Goal: Transaction & Acquisition: Purchase product/service

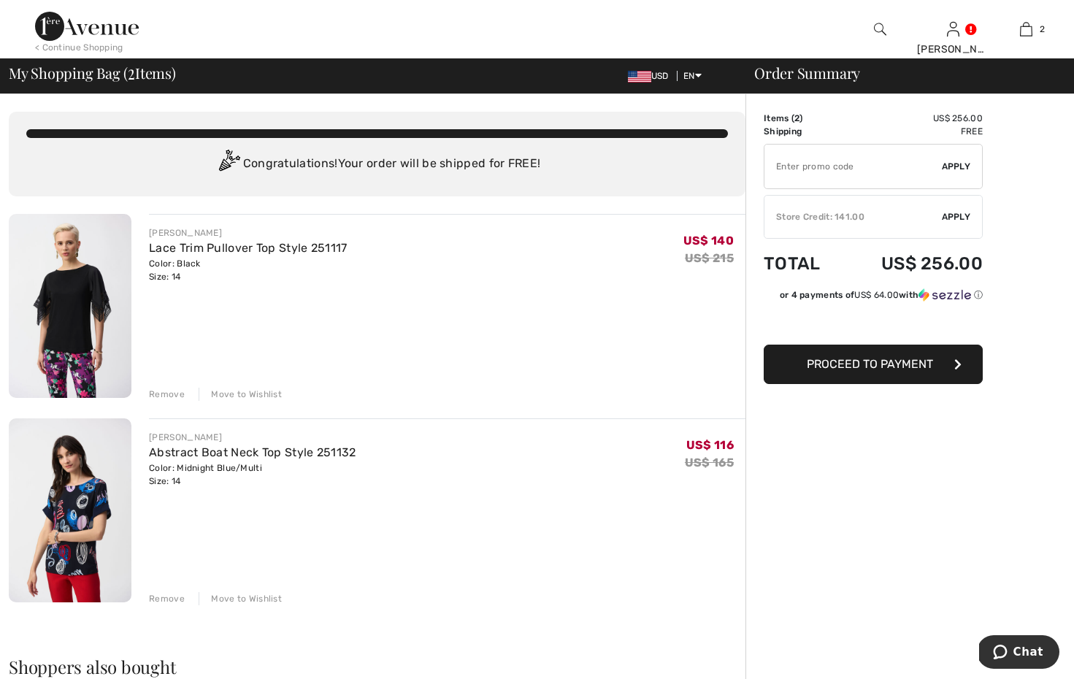
click at [891, 165] on input "TEXT" at bounding box center [852, 167] width 177 height 44
click at [163, 596] on div "Remove" at bounding box center [167, 598] width 36 height 13
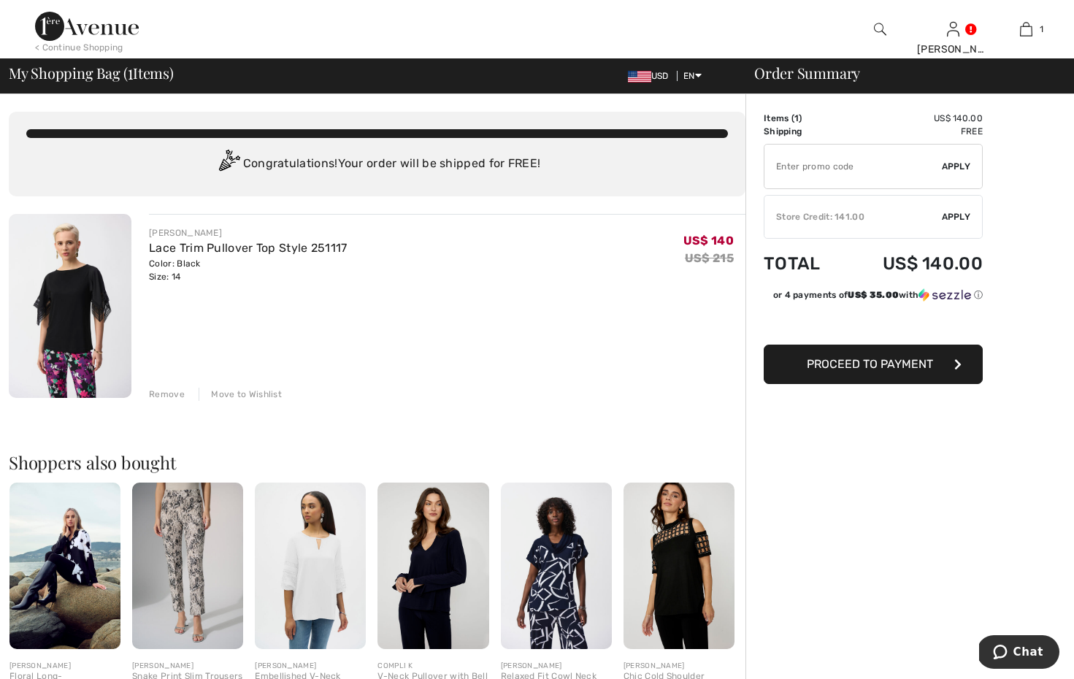
click at [77, 297] on img at bounding box center [70, 306] width 123 height 184
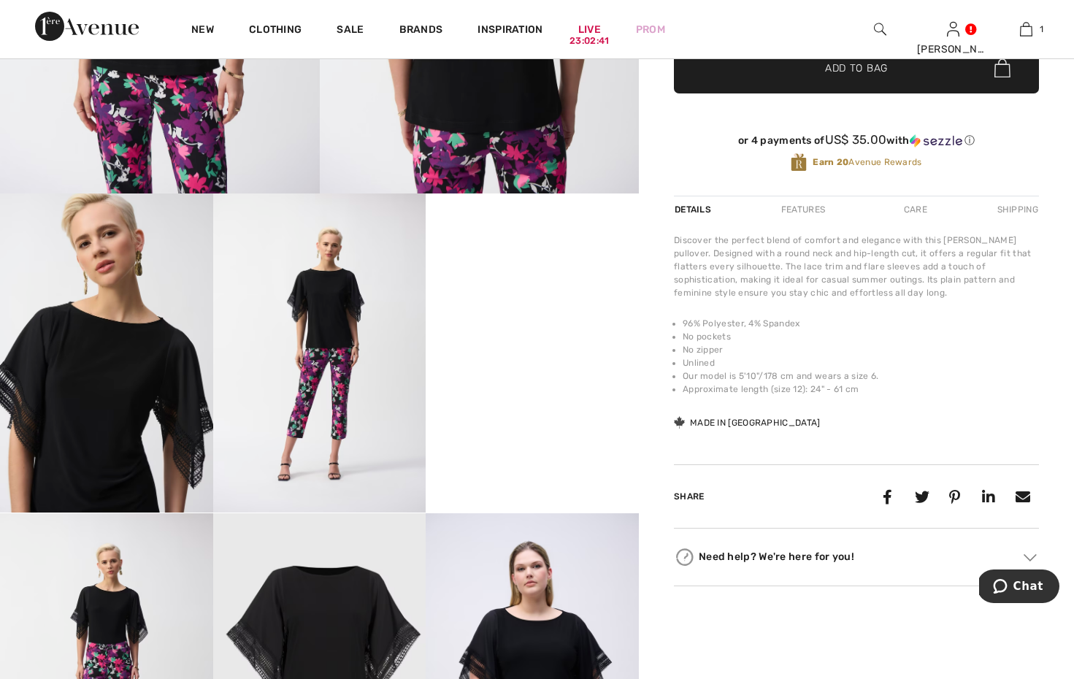
scroll to position [373, 0]
click at [520, 299] on video "Your browser does not support the video tag." at bounding box center [532, 246] width 213 height 107
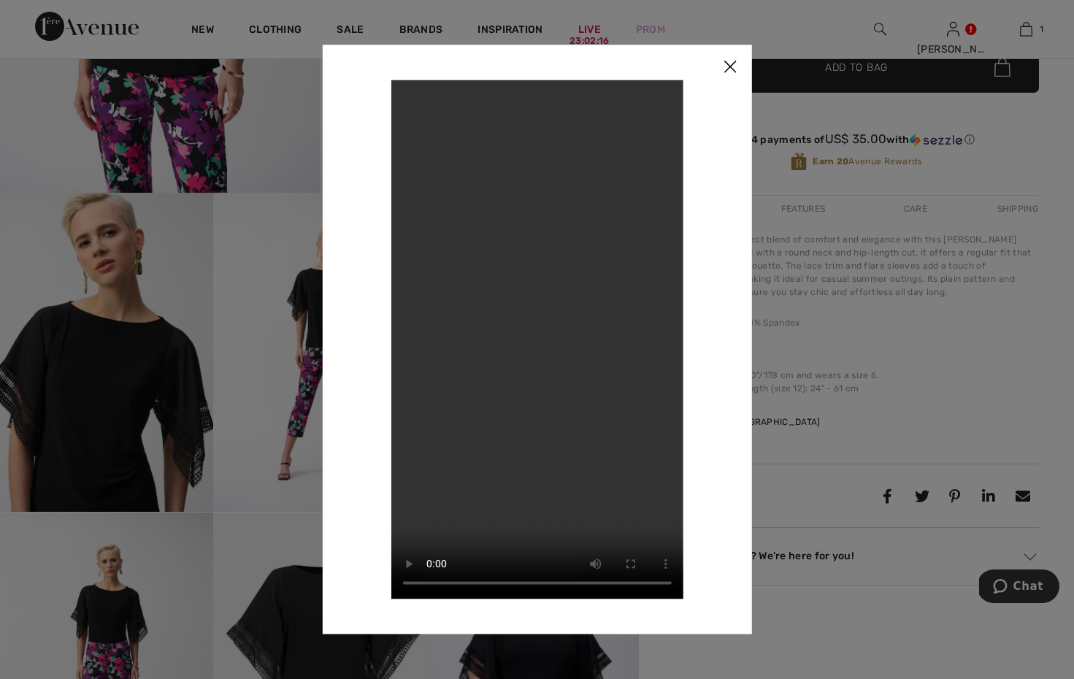
click at [721, 69] on img at bounding box center [730, 67] width 44 height 45
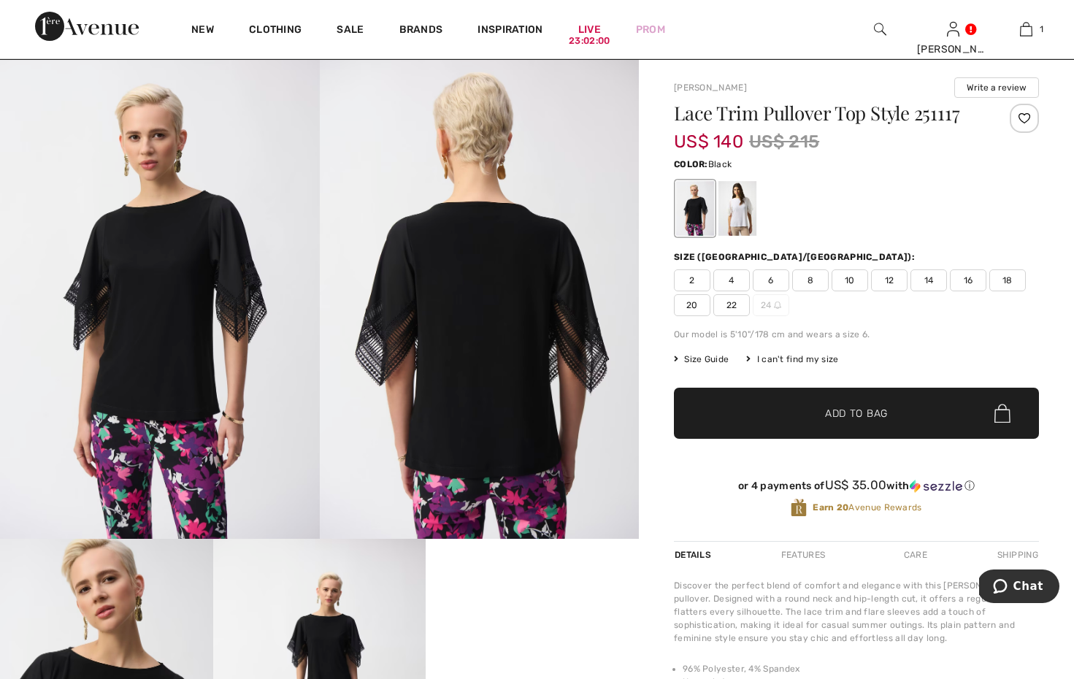
scroll to position [27, 0]
click at [742, 204] on div at bounding box center [737, 208] width 38 height 55
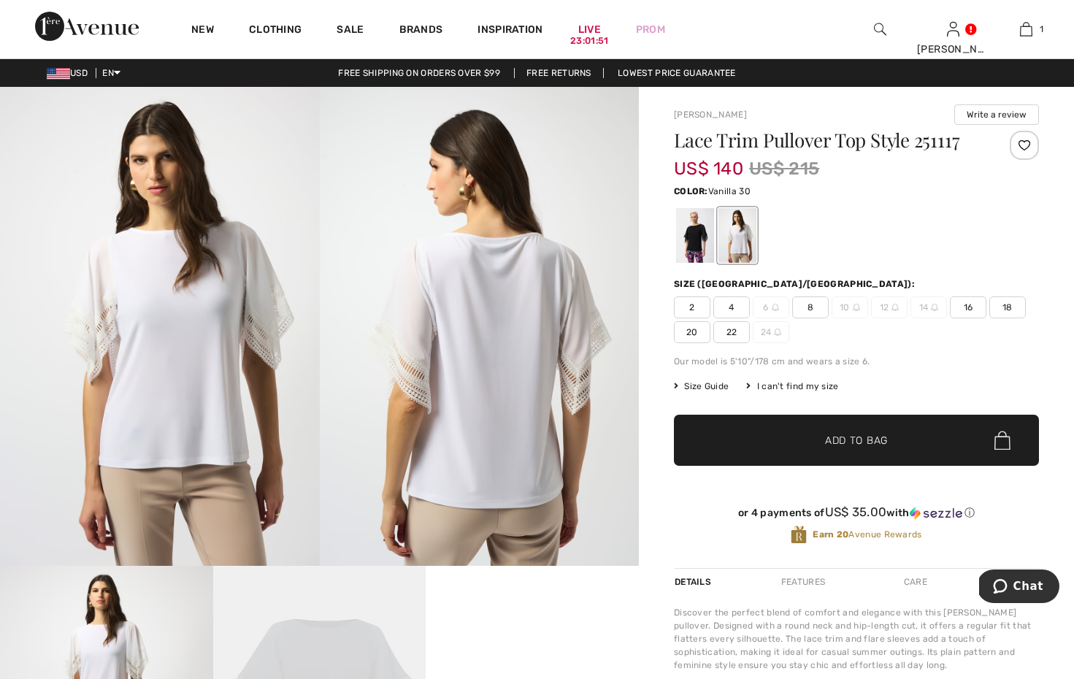
scroll to position [0, 0]
click at [693, 235] on div at bounding box center [695, 235] width 38 height 55
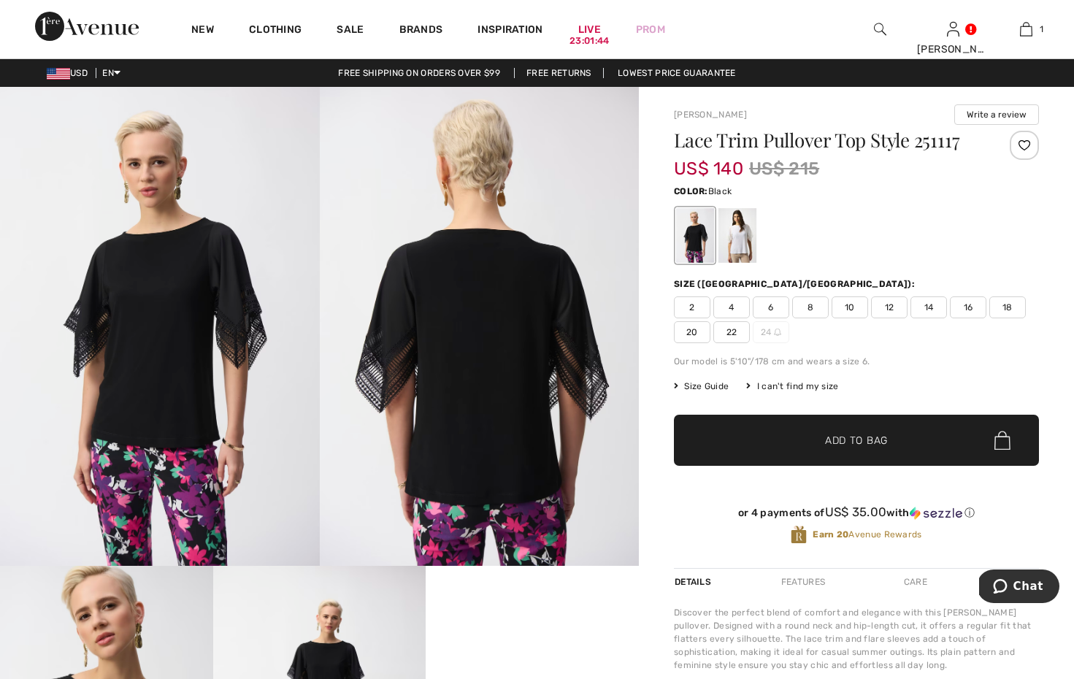
click at [496, 354] on img at bounding box center [480, 326] width 320 height 479
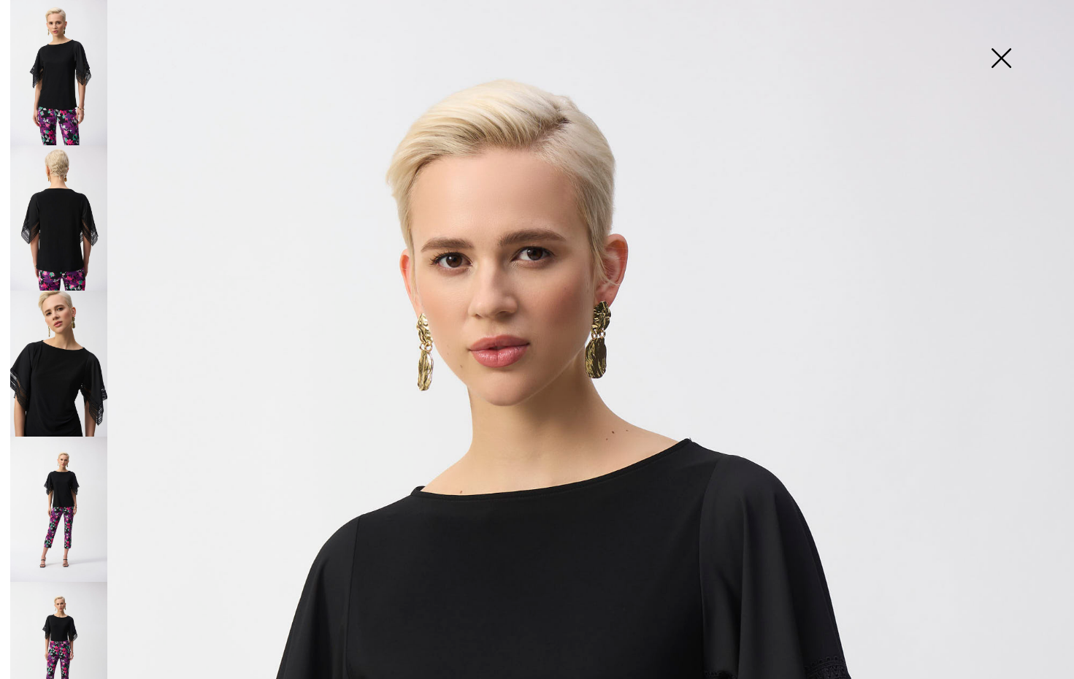
click at [998, 59] on img at bounding box center [1000, 59] width 73 height 75
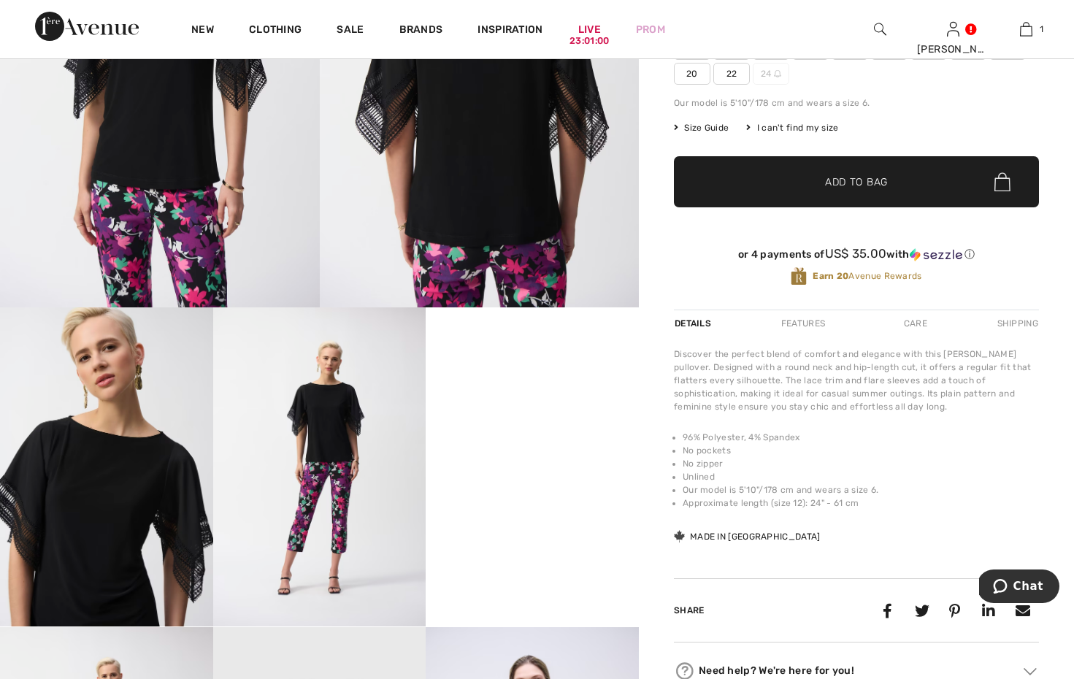
scroll to position [269, 0]
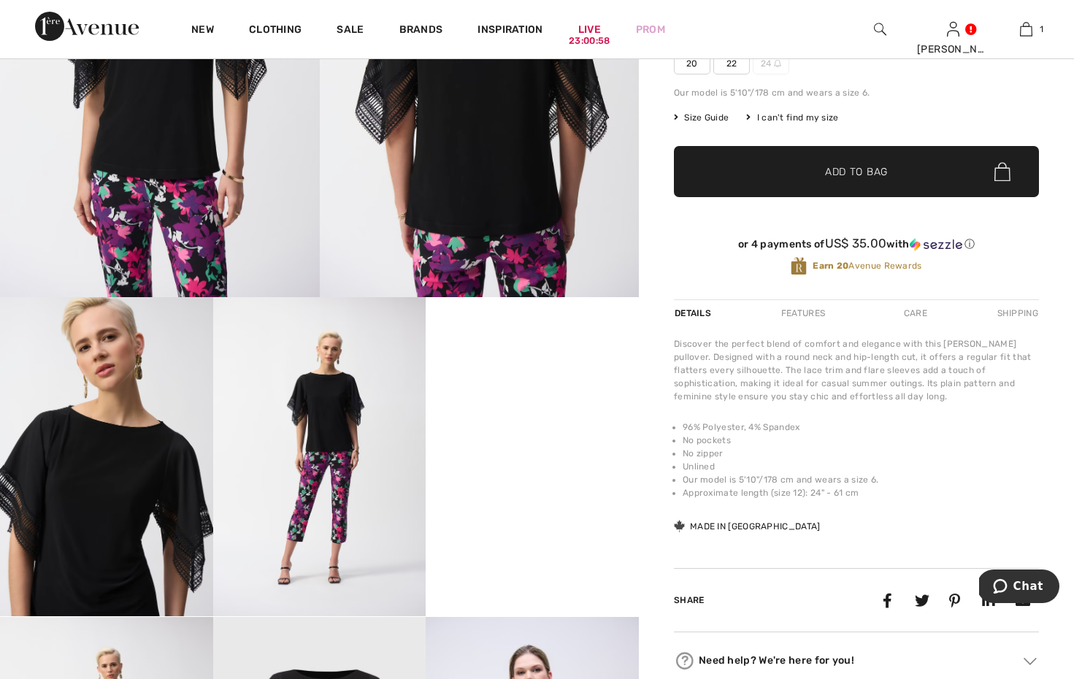
click at [544, 404] on video "Your browser does not support the video tag." at bounding box center [532, 350] width 213 height 107
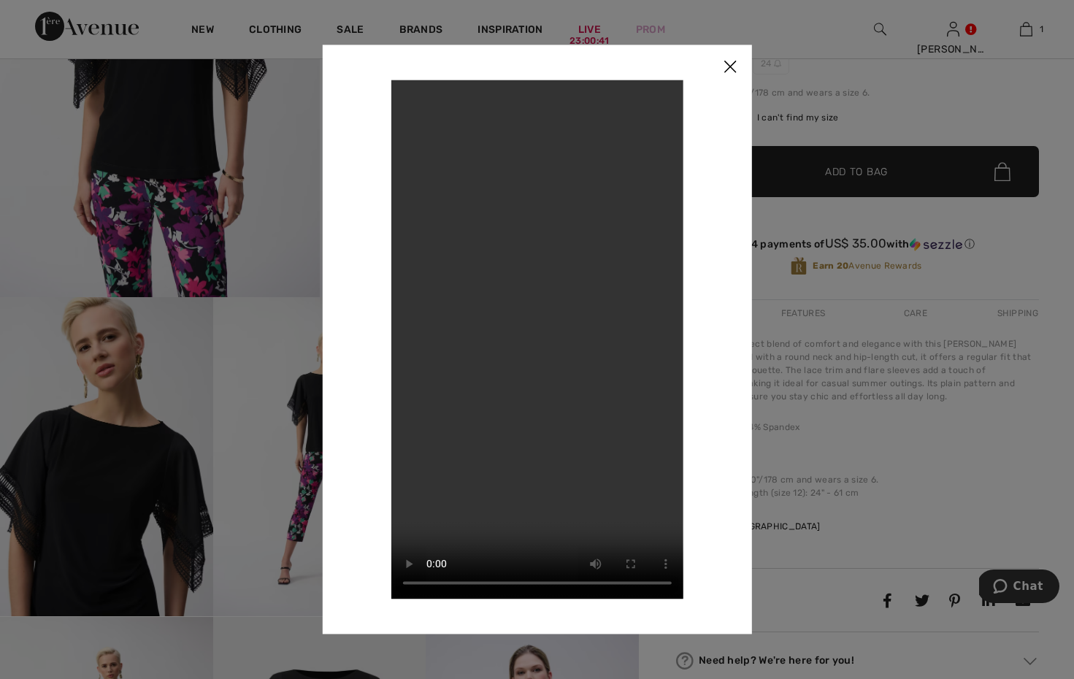
click at [242, 471] on div at bounding box center [537, 339] width 1074 height 679
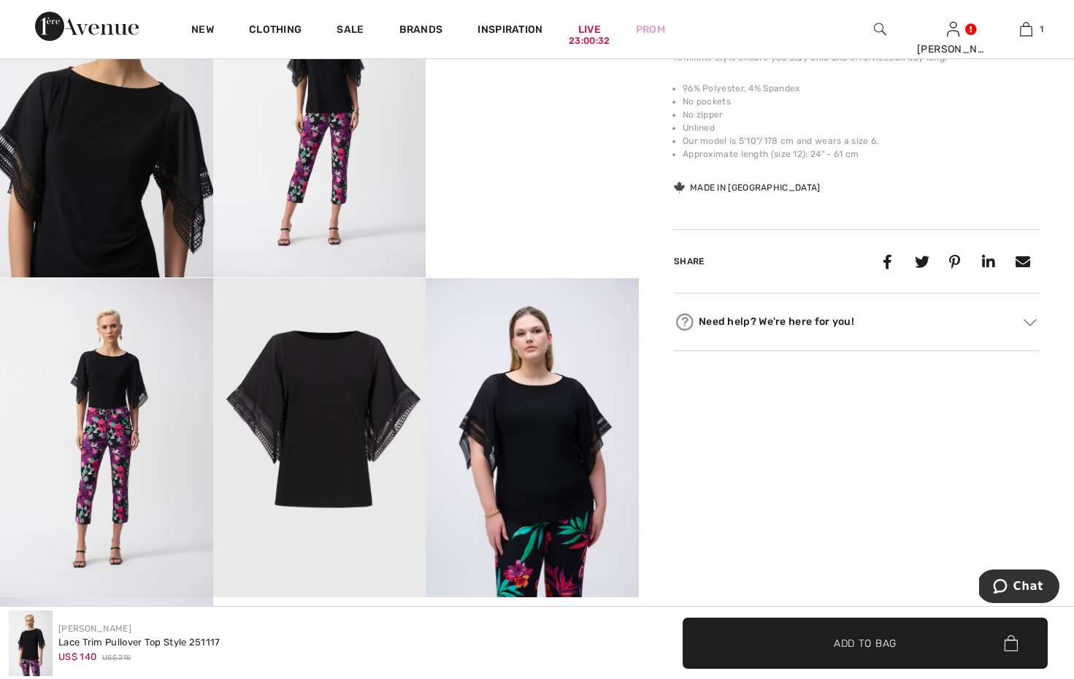
scroll to position [609, 0]
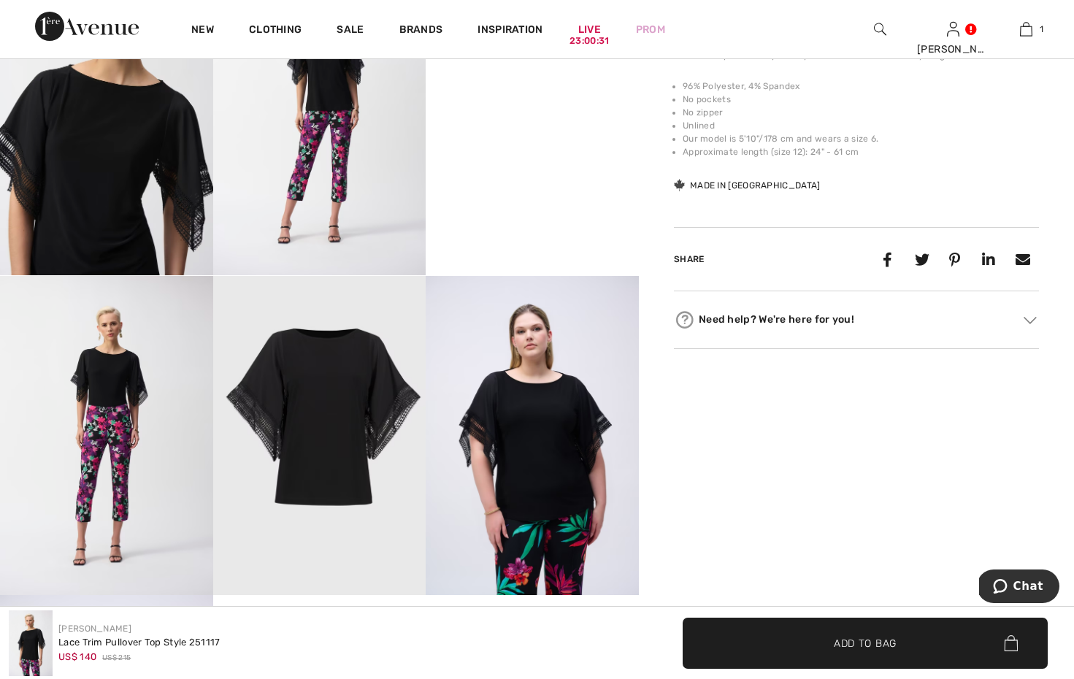
click at [324, 457] on img at bounding box center [319, 435] width 213 height 319
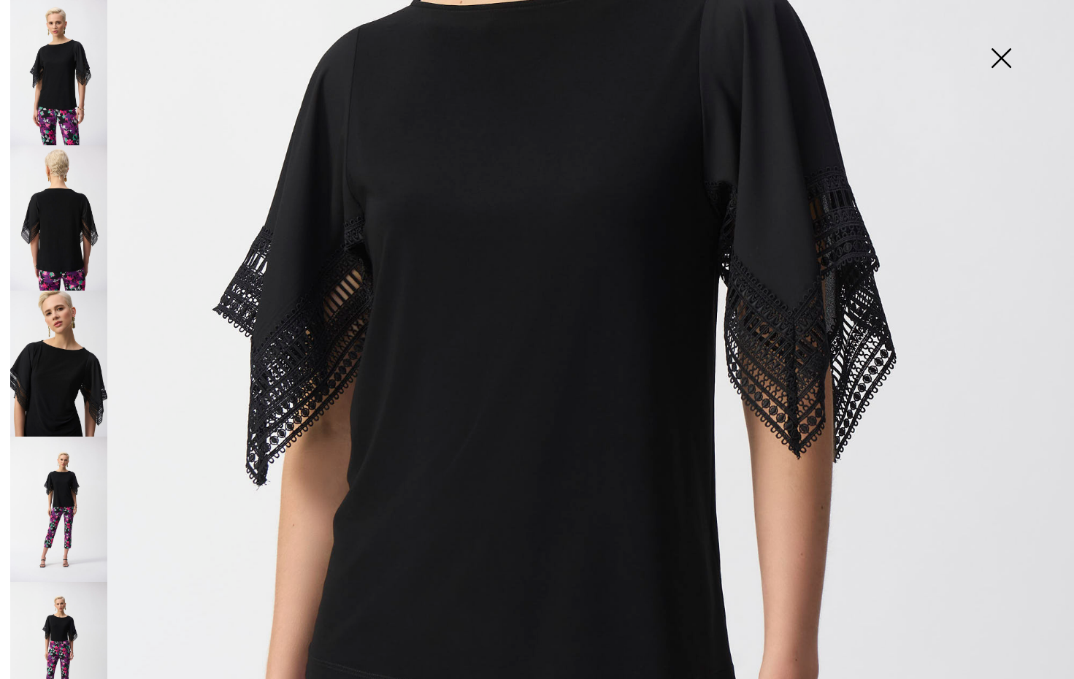
scroll to position [466, 0]
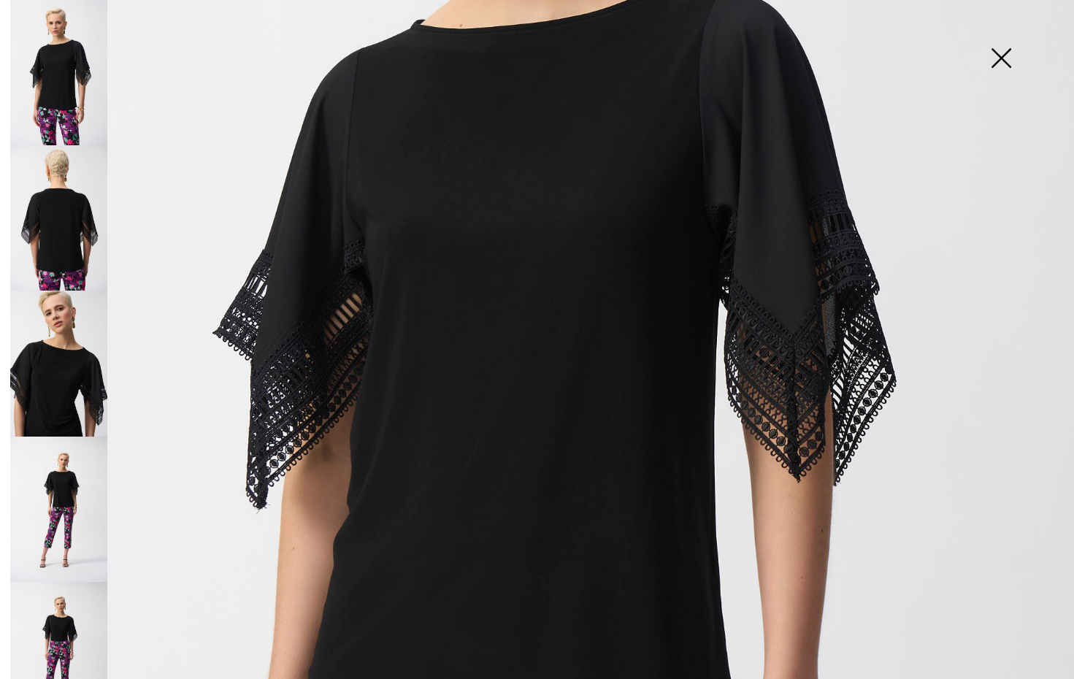
click at [57, 226] on img at bounding box center [58, 217] width 97 height 145
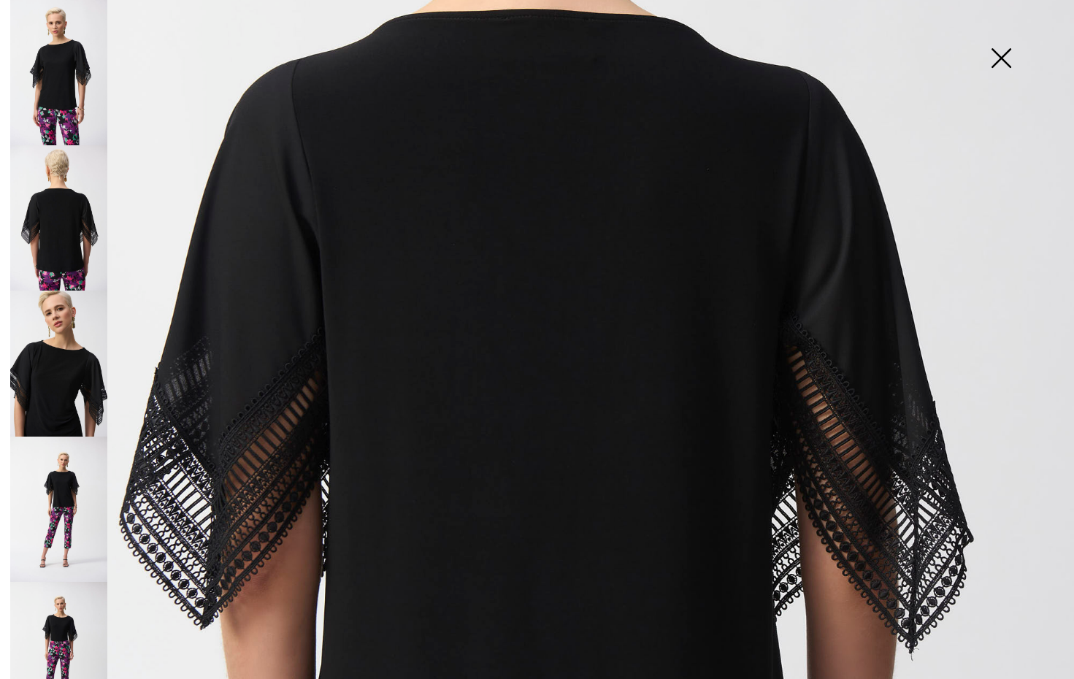
click at [68, 345] on img at bounding box center [58, 362] width 97 height 145
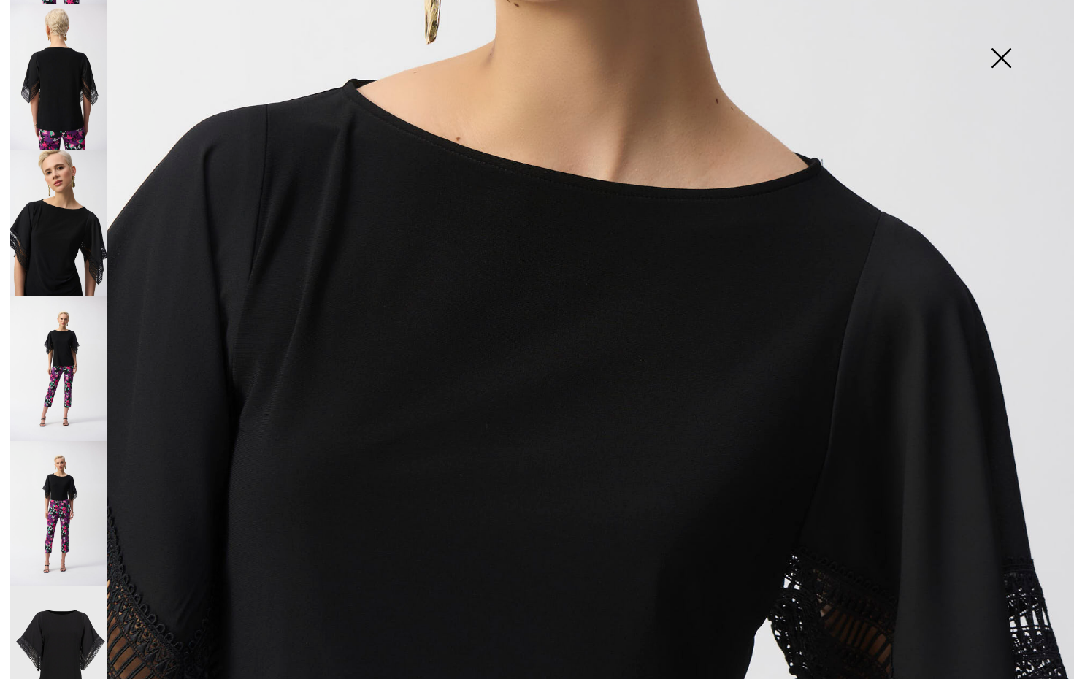
scroll to position [145, 0]
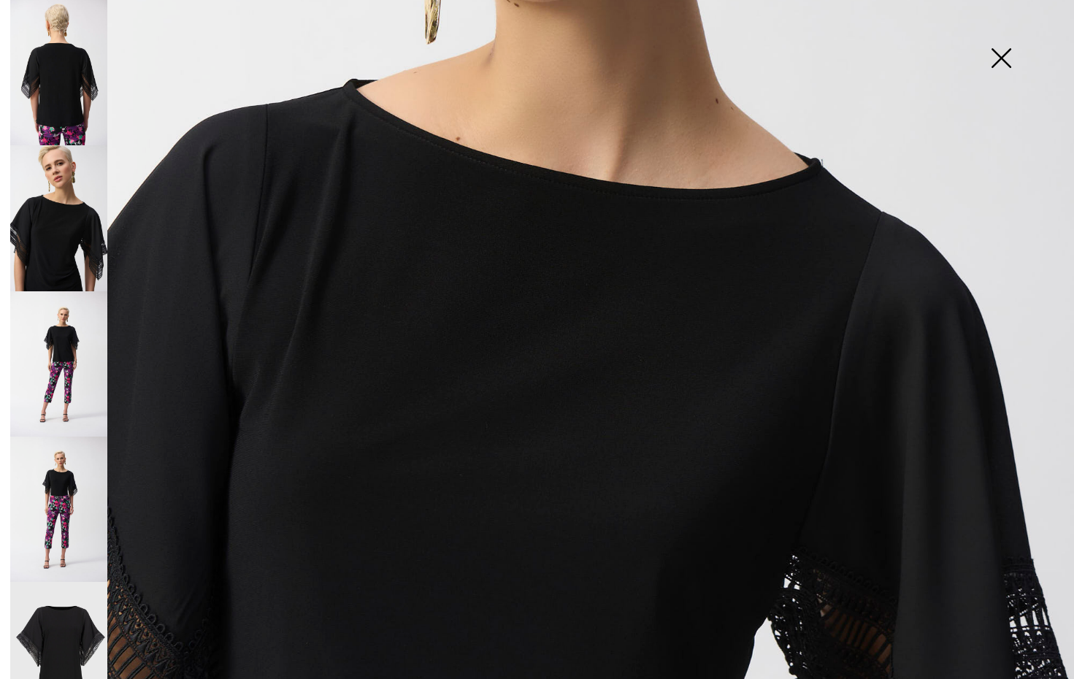
click at [69, 340] on img at bounding box center [58, 363] width 97 height 145
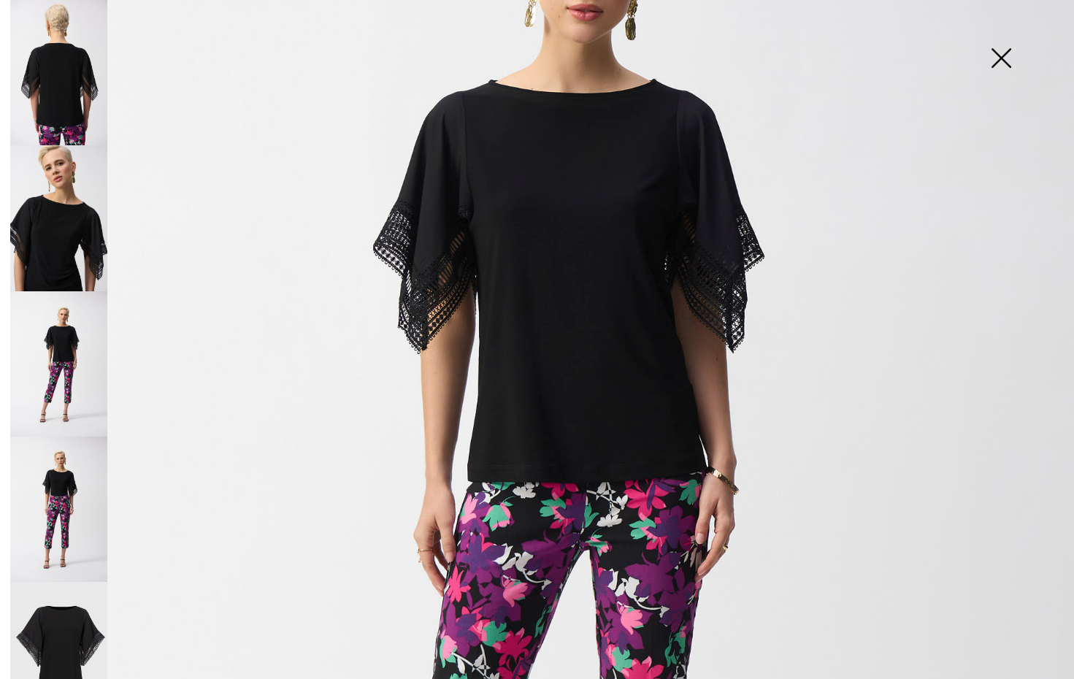
scroll to position [293, 0]
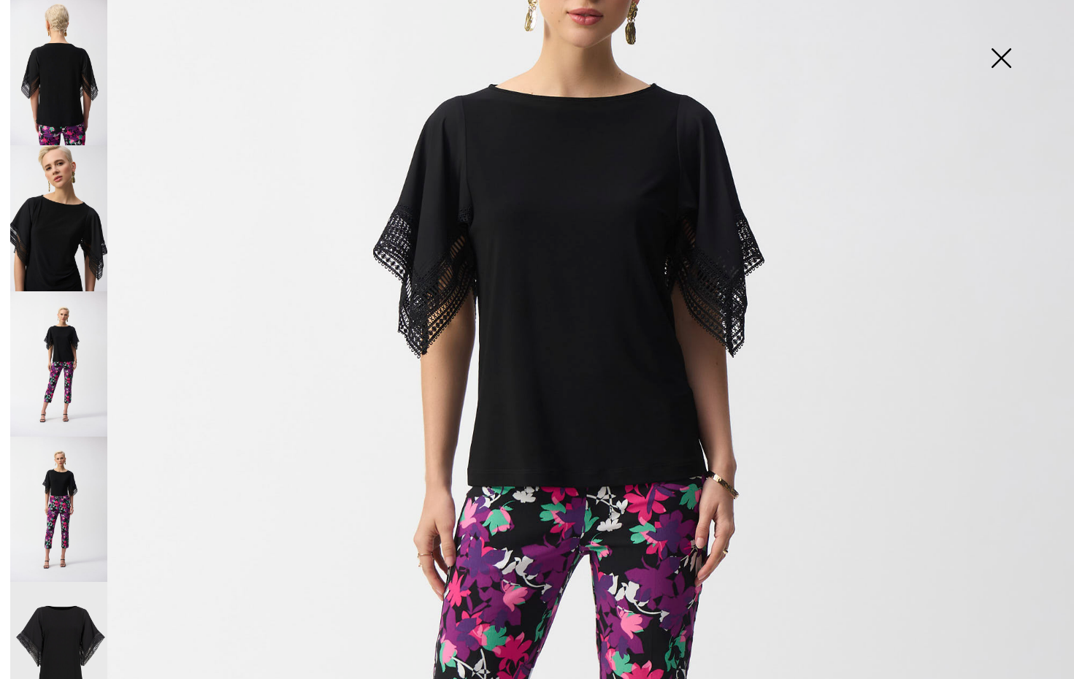
click at [63, 463] on img at bounding box center [58, 508] width 97 height 145
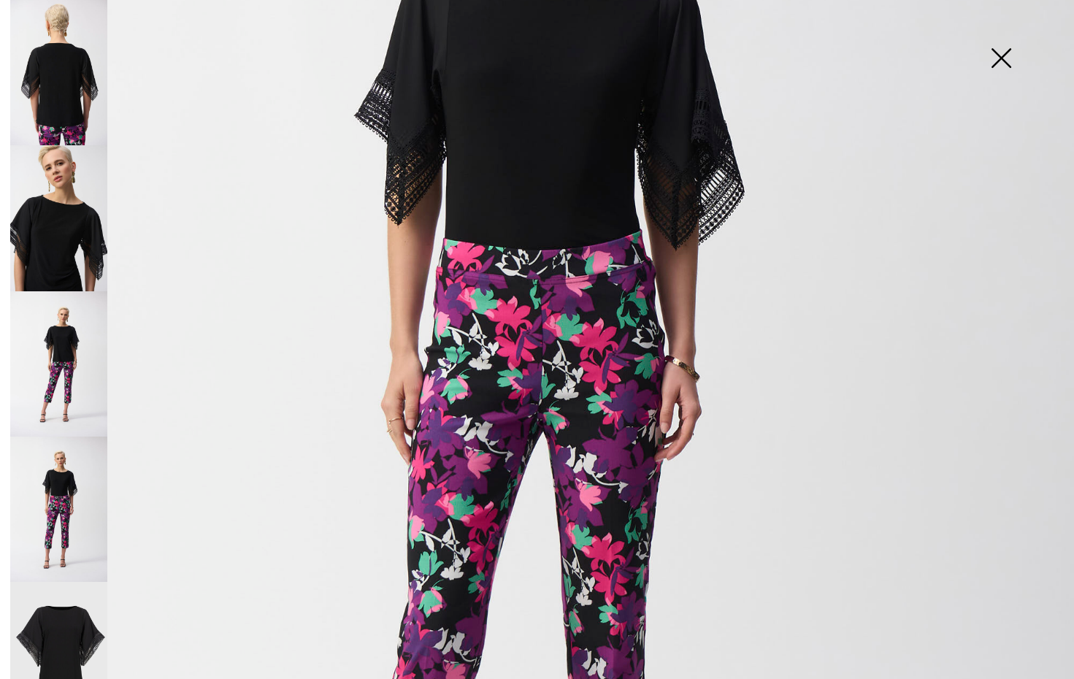
scroll to position [431, 0]
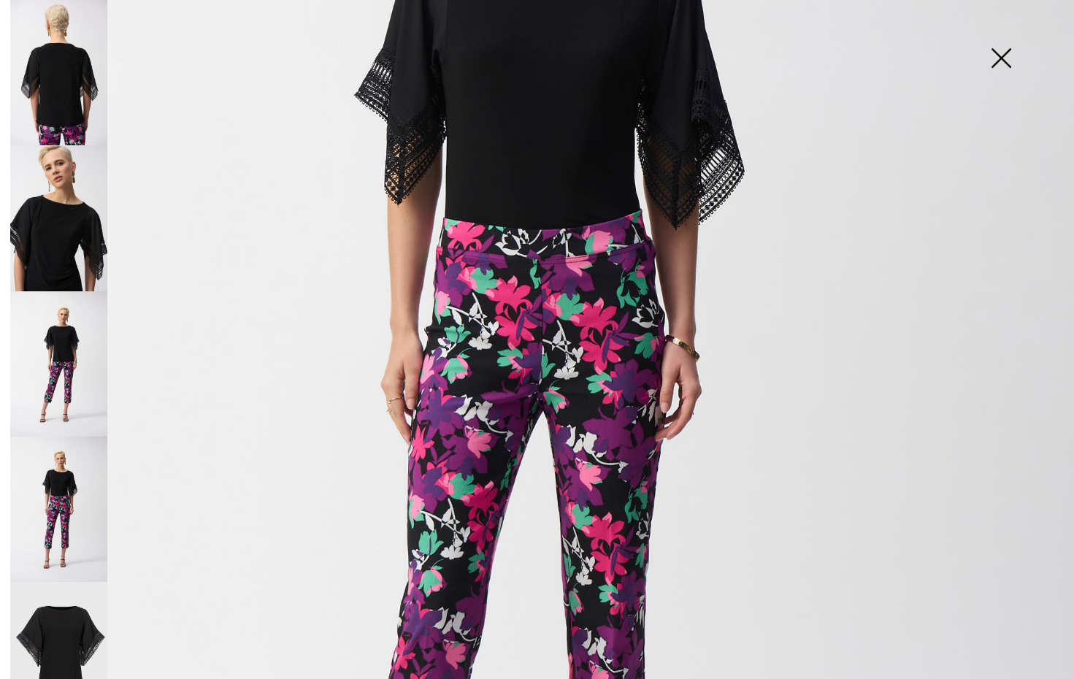
click at [65, 607] on img at bounding box center [58, 655] width 97 height 146
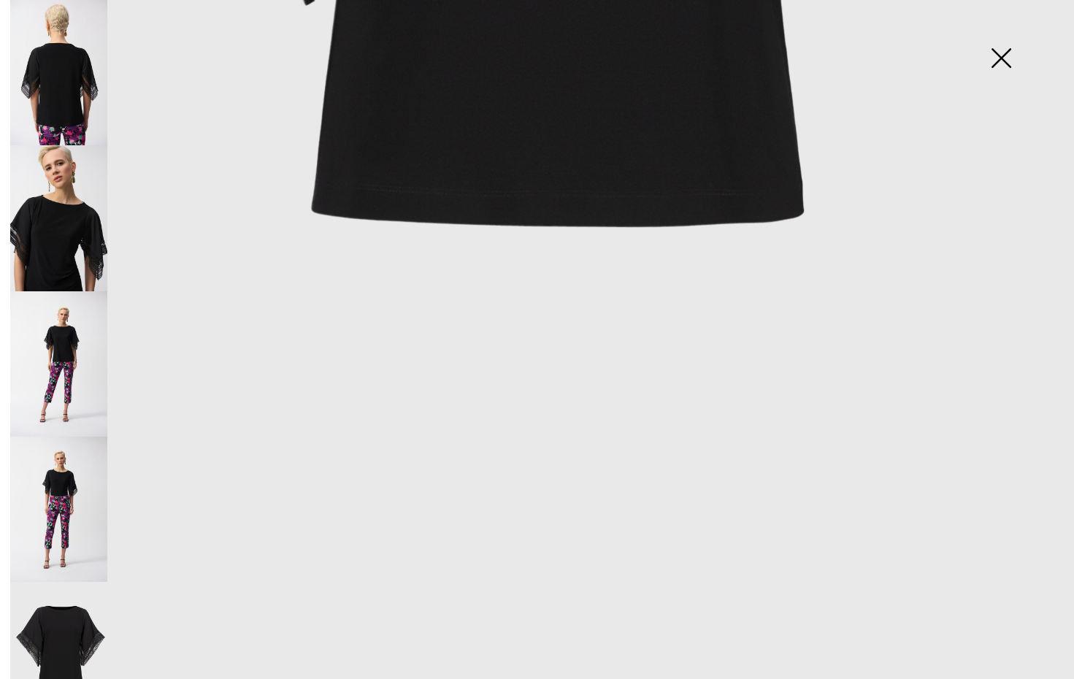
scroll to position [932, 0]
click at [80, 602] on img at bounding box center [58, 655] width 97 height 146
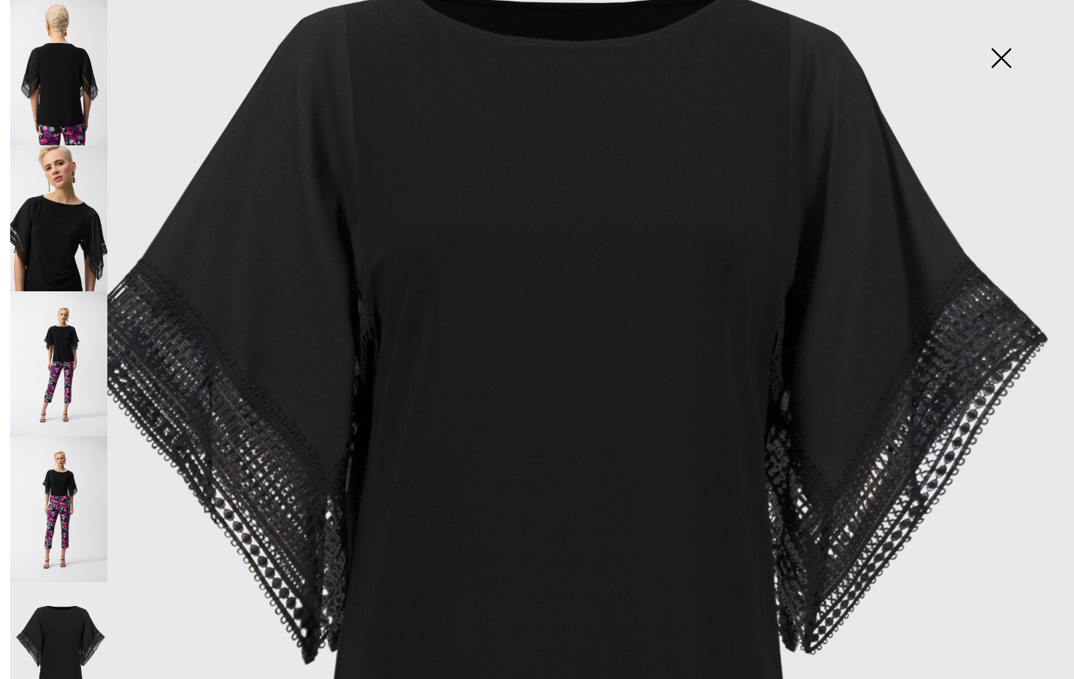
scroll to position [279, 0]
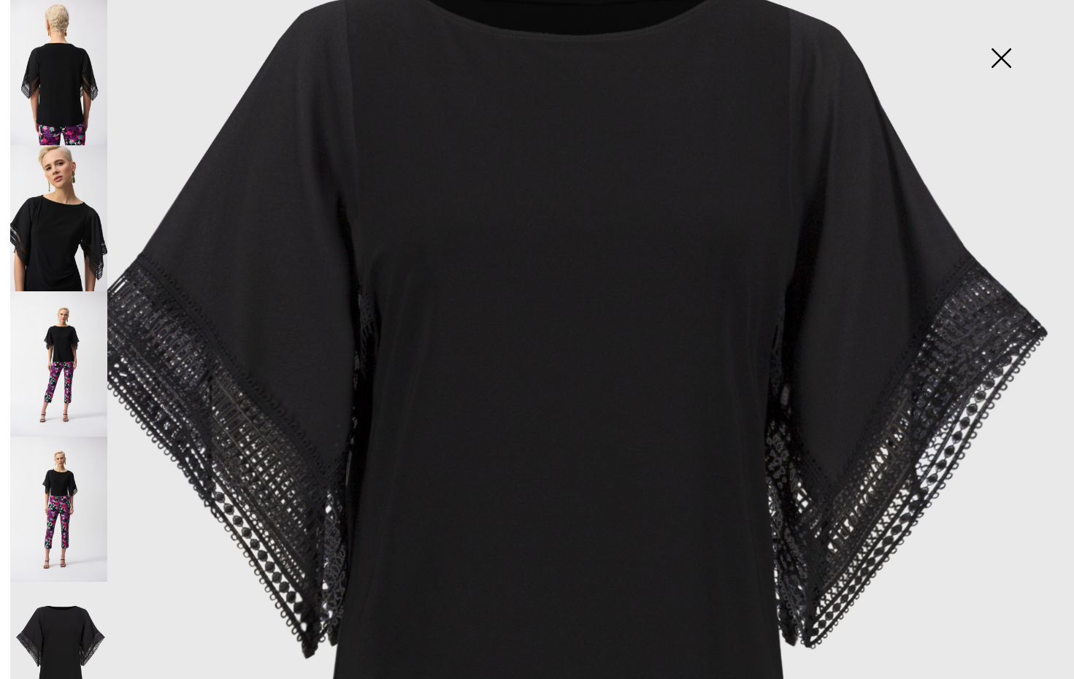
click at [236, 389] on img at bounding box center [537, 526] width 1074 height 1611
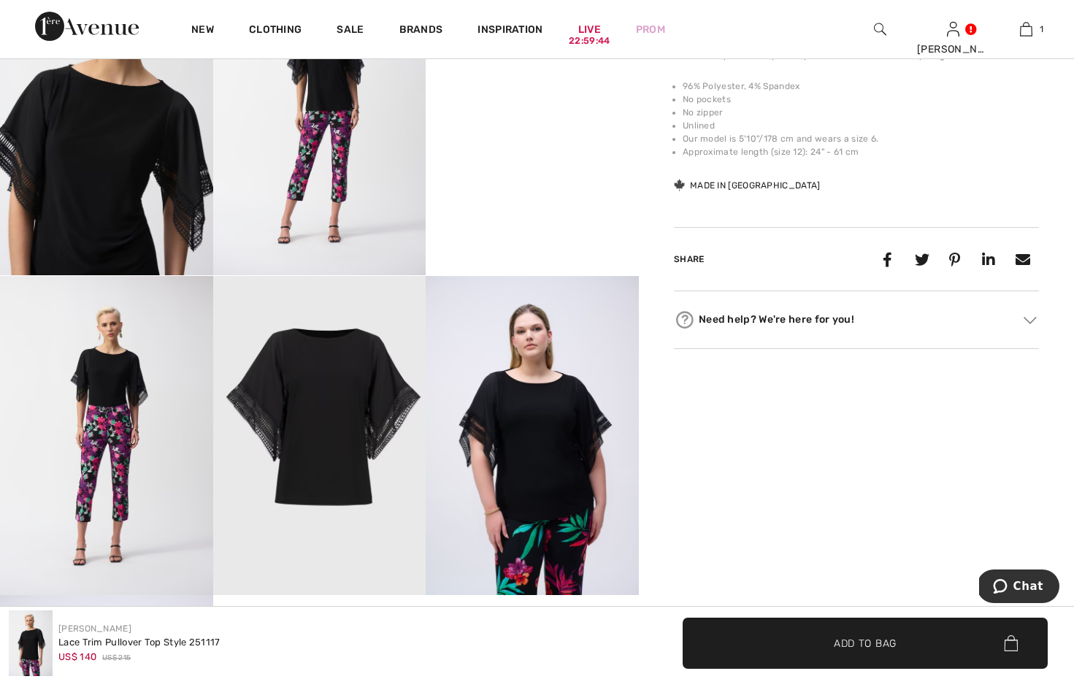
click at [320, 376] on img at bounding box center [319, 435] width 213 height 319
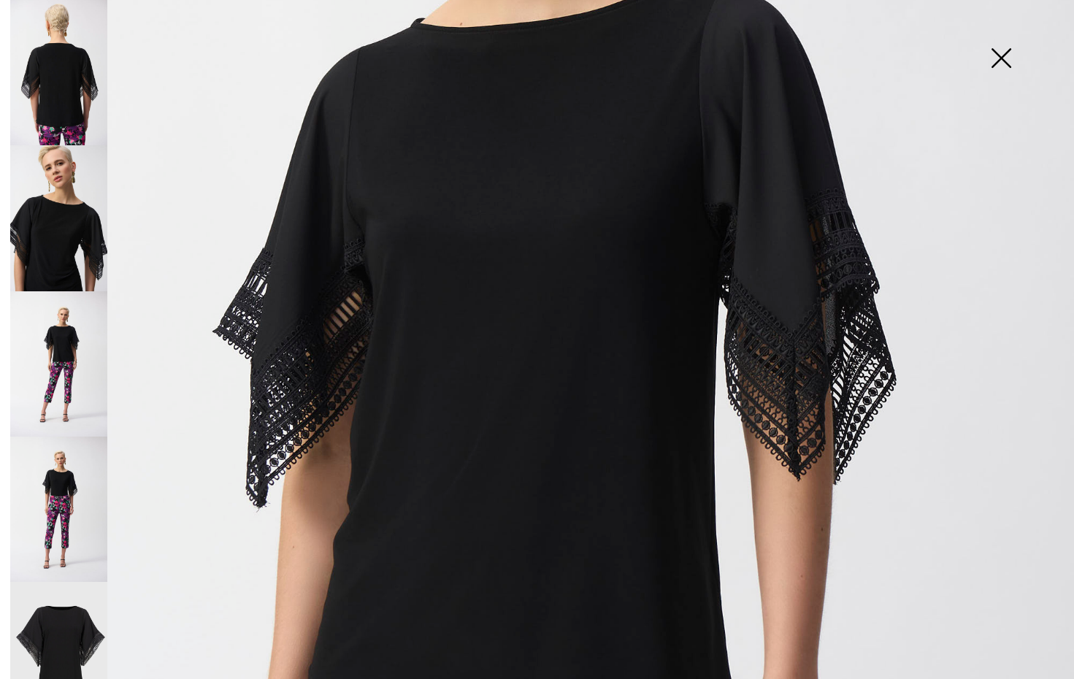
scroll to position [469, 0]
click at [66, 480] on img at bounding box center [58, 508] width 97 height 145
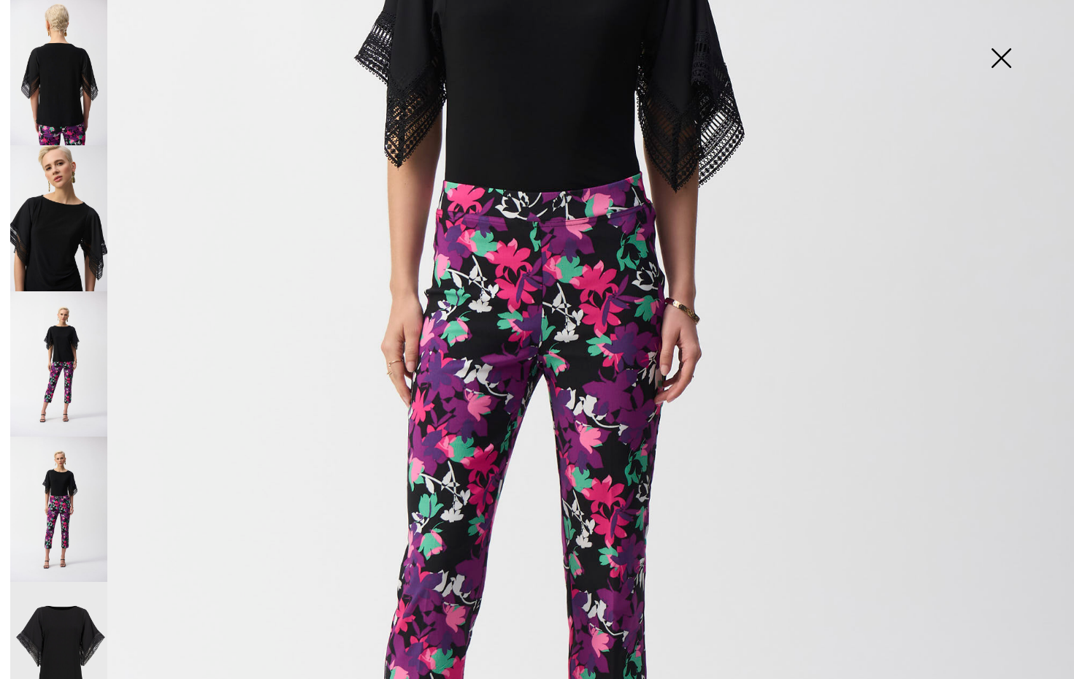
click at [74, 73] on img at bounding box center [58, 72] width 97 height 145
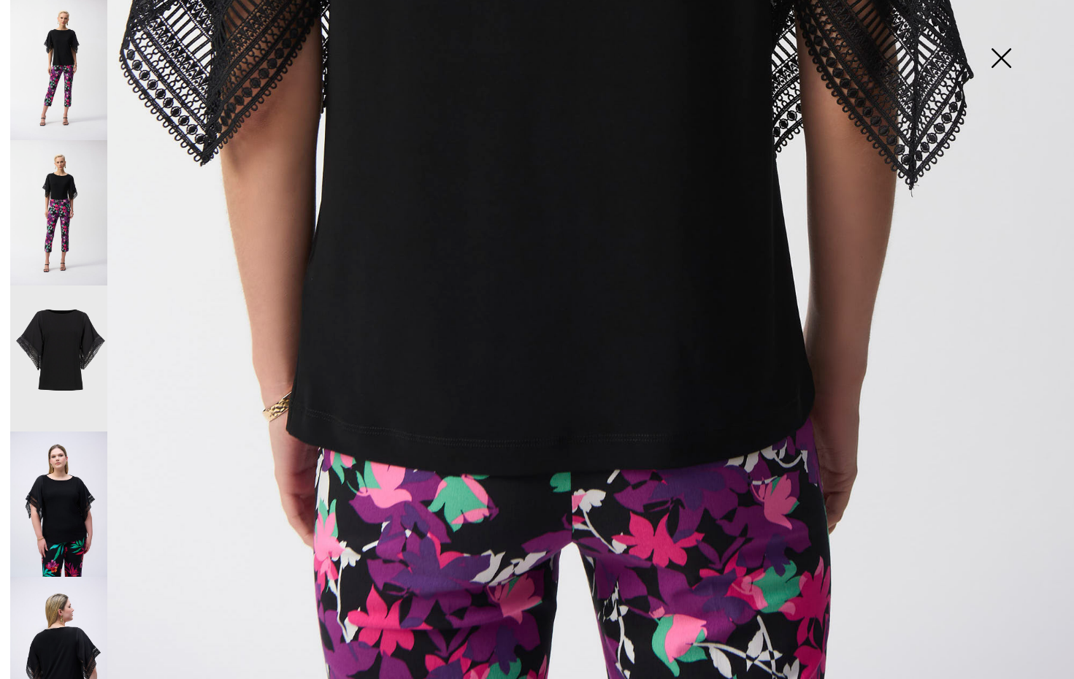
scroll to position [930, 0]
click at [1003, 55] on img at bounding box center [1000, 59] width 73 height 75
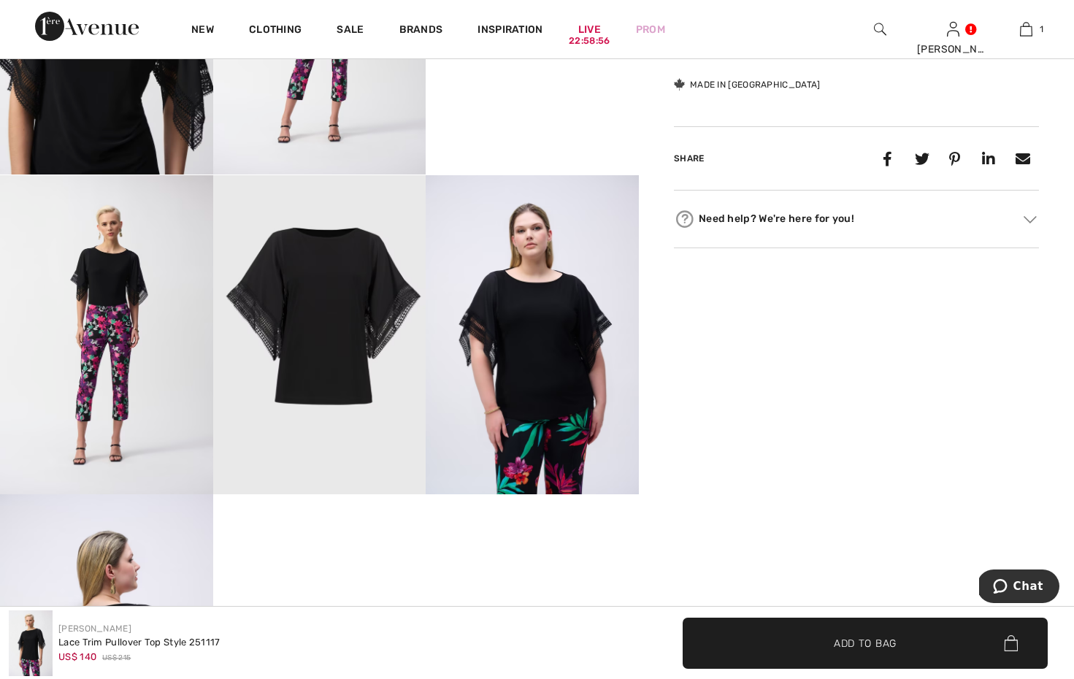
click at [560, 339] on img at bounding box center [532, 334] width 213 height 319
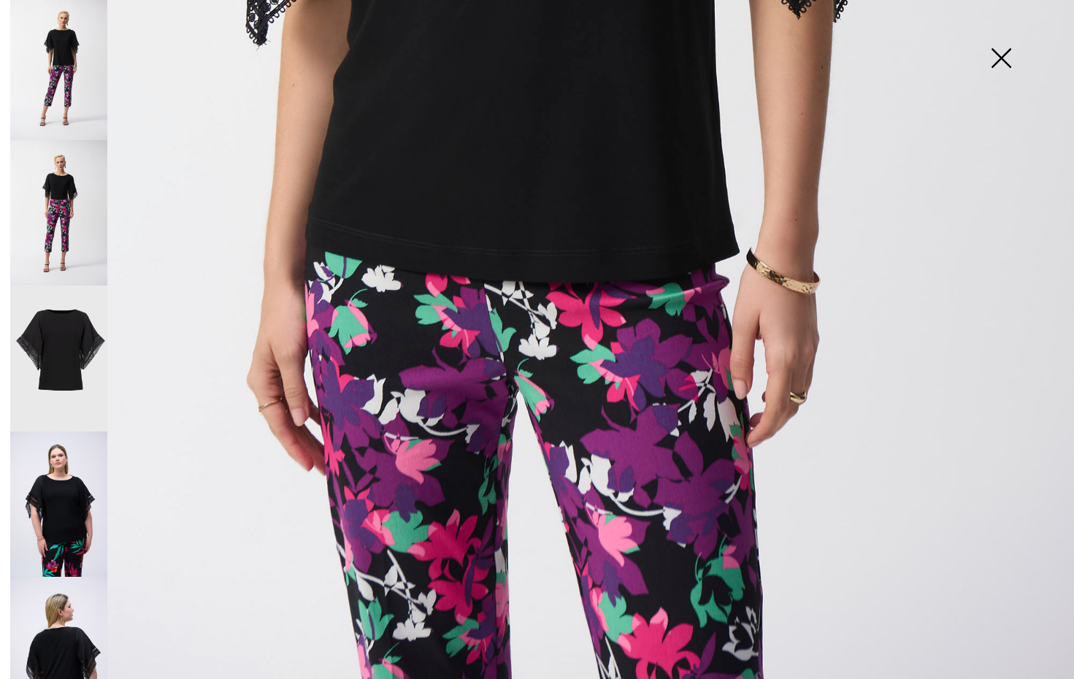
click at [66, 471] on img at bounding box center [58, 504] width 97 height 146
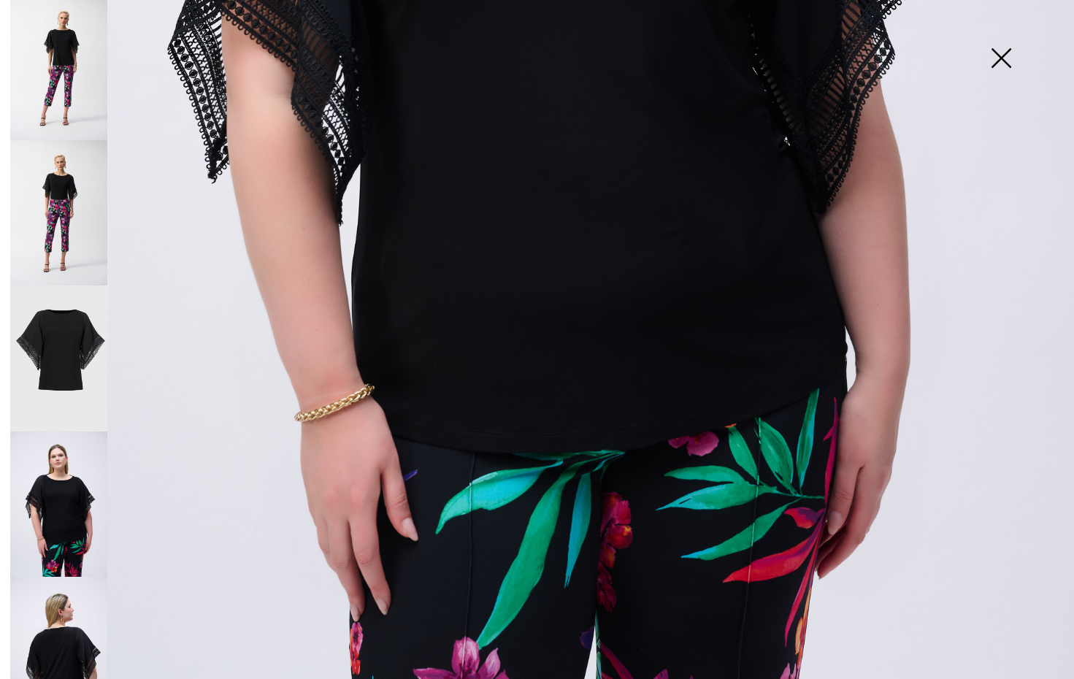
scroll to position [785, 0]
click at [67, 617] on img at bounding box center [58, 650] width 97 height 146
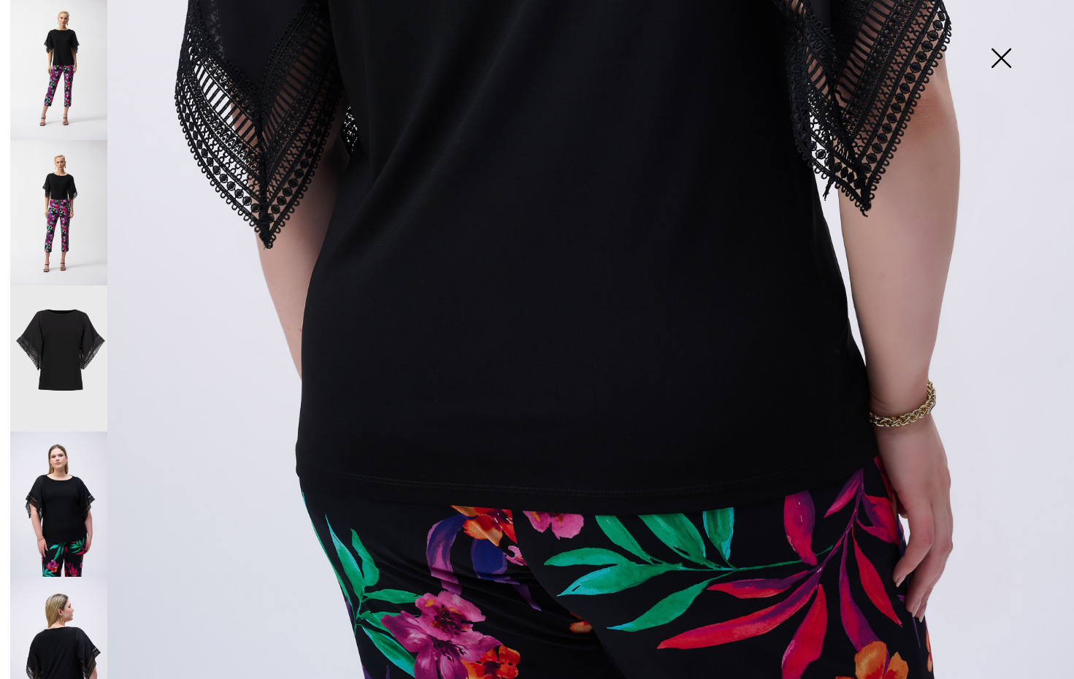
scroll to position [932, 0]
click at [998, 55] on img at bounding box center [1000, 59] width 73 height 75
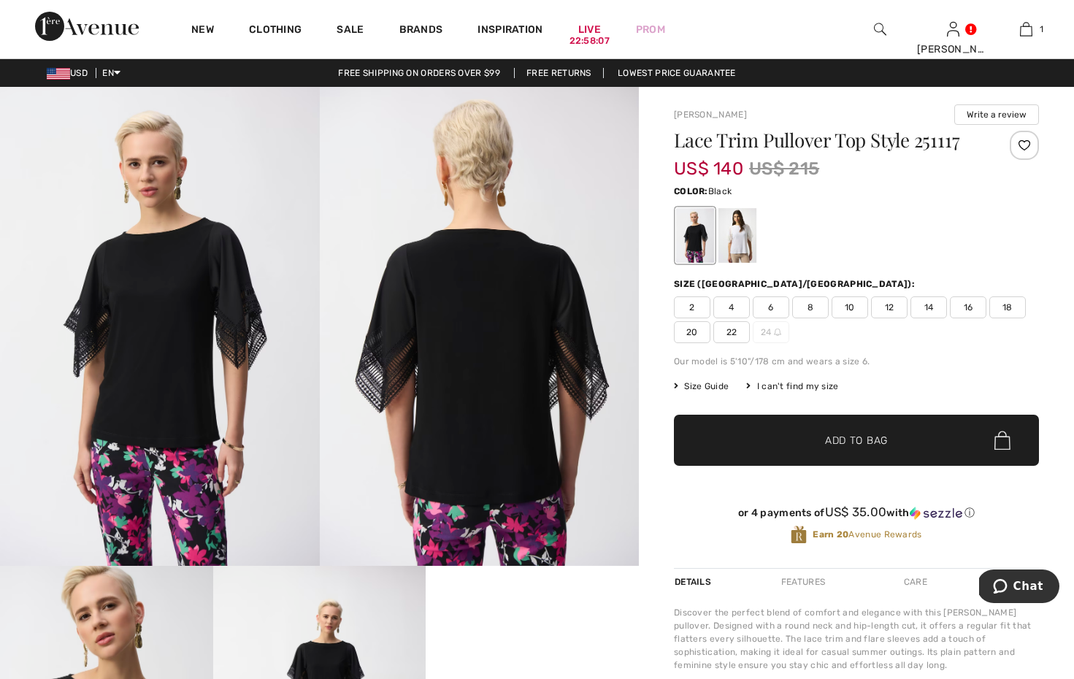
scroll to position [0, 0]
click at [709, 386] on span "Size Guide" at bounding box center [701, 386] width 55 height 13
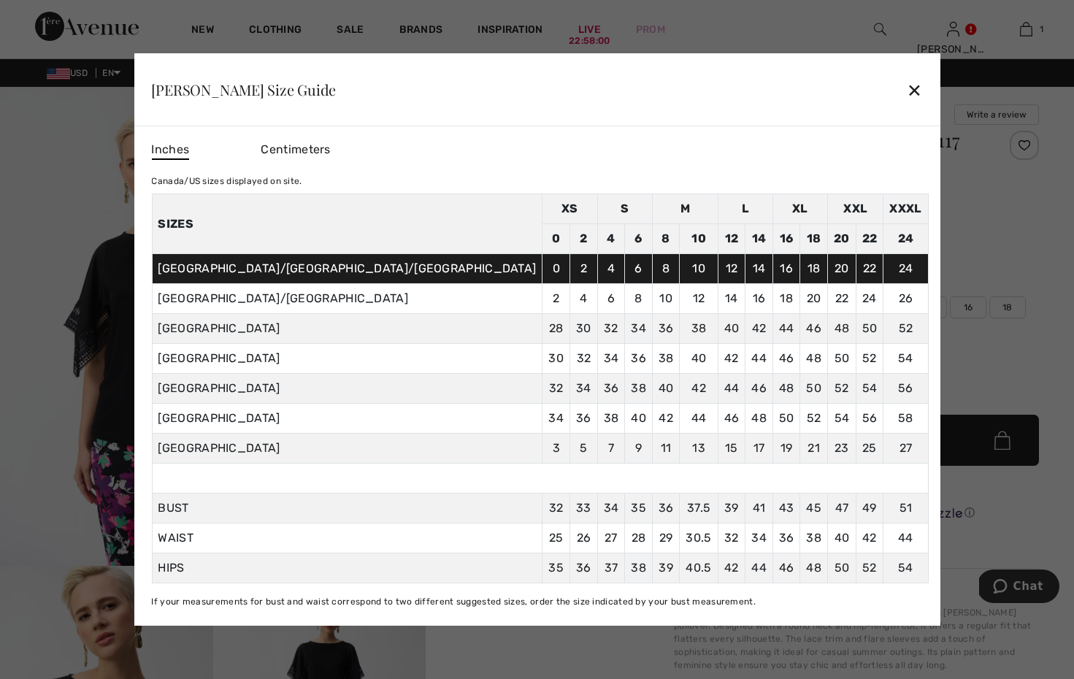
click at [906, 77] on div "✕" at bounding box center [913, 89] width 15 height 31
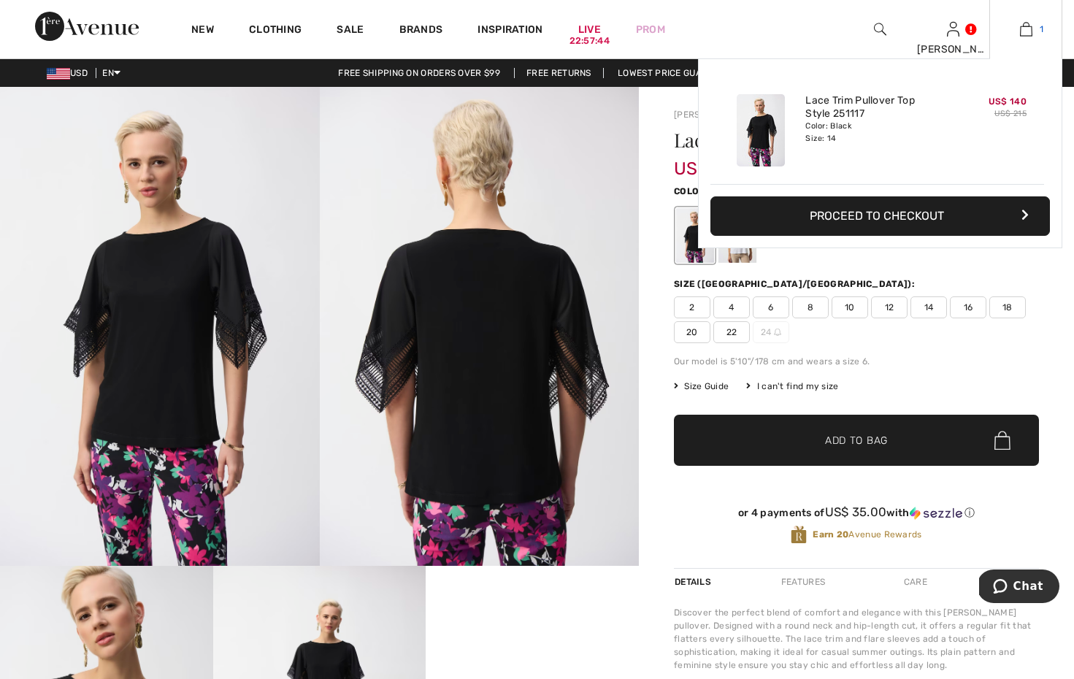
click at [1027, 27] on img at bounding box center [1026, 29] width 12 height 18
